Goal: Find specific page/section: Find specific page/section

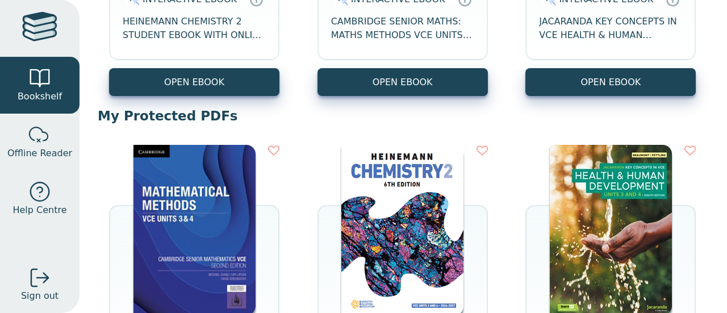
scroll to position [431, 0]
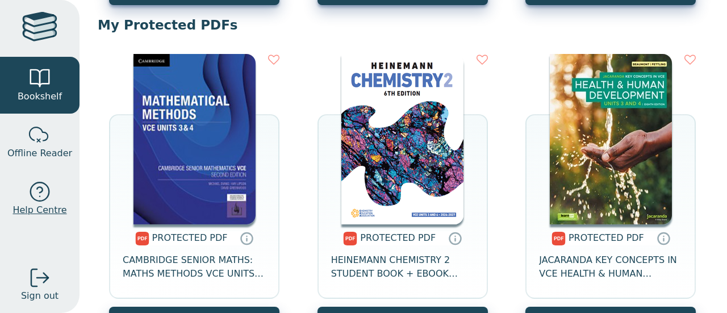
click at [27, 172] on link "Help Centre" at bounding box center [40, 198] width 80 height 57
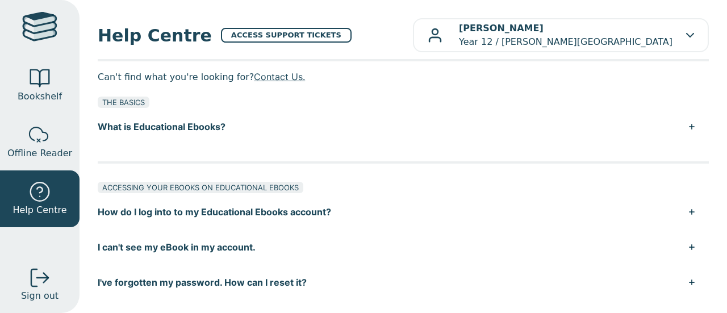
click at [43, 44] on div at bounding box center [39, 28] width 35 height 33
click at [44, 97] on span "Bookshelf" at bounding box center [40, 97] width 44 height 14
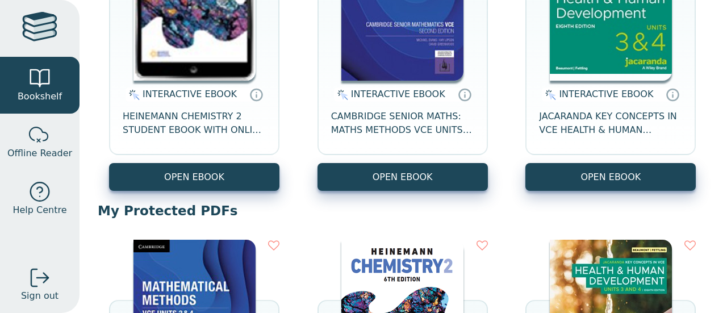
scroll to position [514, 0]
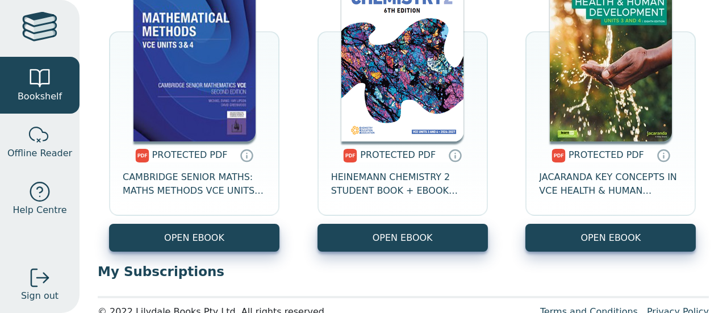
click at [190, 70] on img at bounding box center [194, 56] width 122 height 170
click at [203, 101] on img at bounding box center [194, 56] width 122 height 170
